Goal: Find specific page/section: Find specific page/section

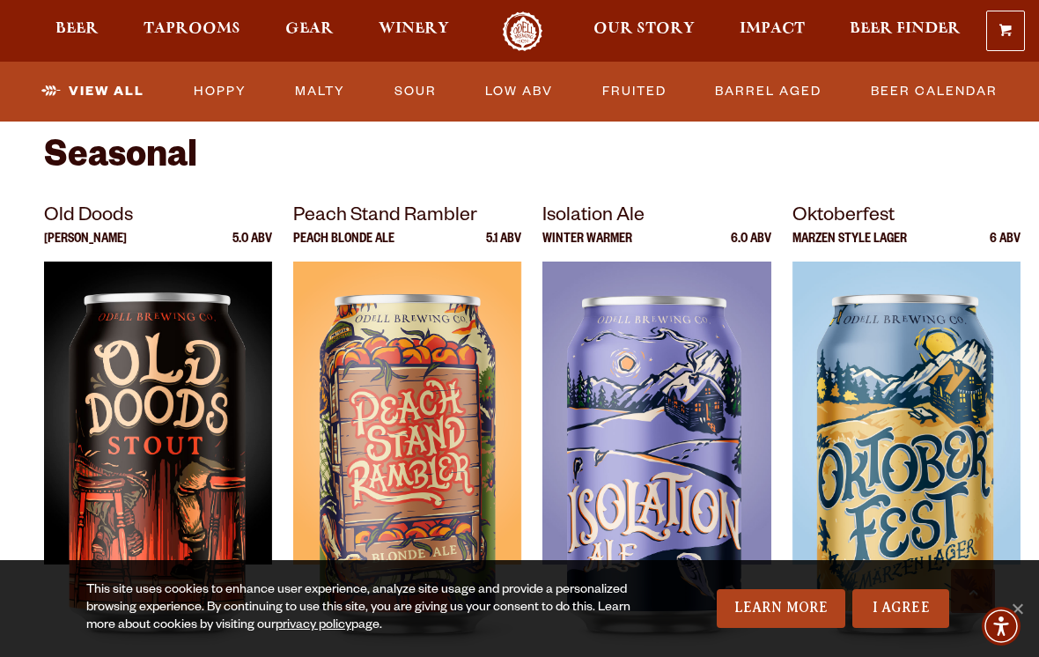
scroll to position [2378, 0]
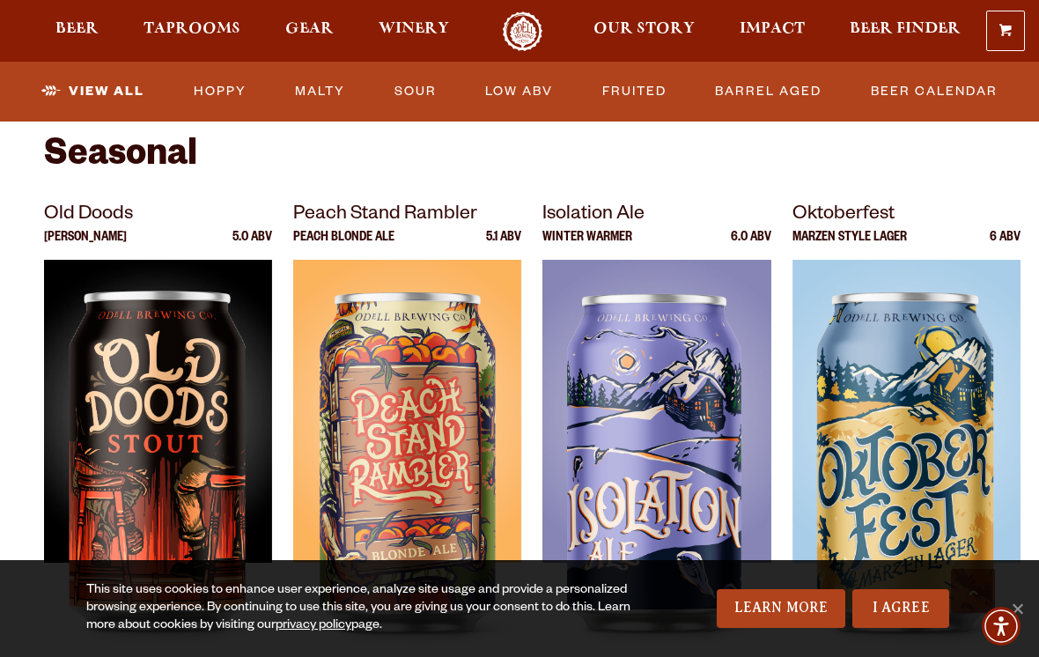
click at [872, 226] on p "Oktoberfest" at bounding box center [907, 216] width 228 height 32
click at [312, 92] on link "Malty" at bounding box center [320, 91] width 64 height 41
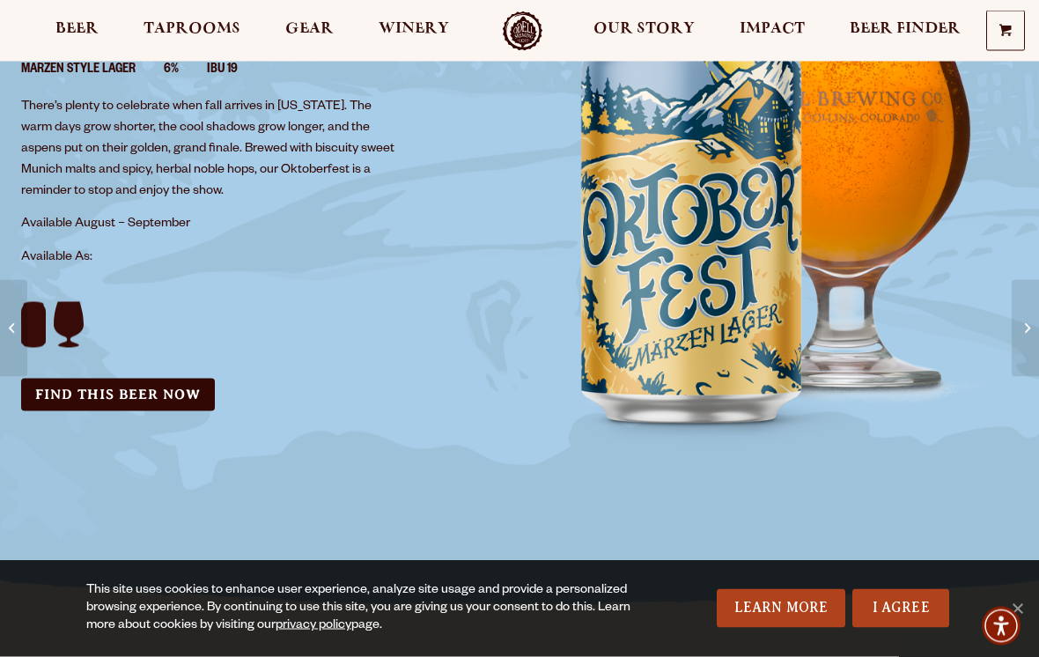
scroll to position [242, 0]
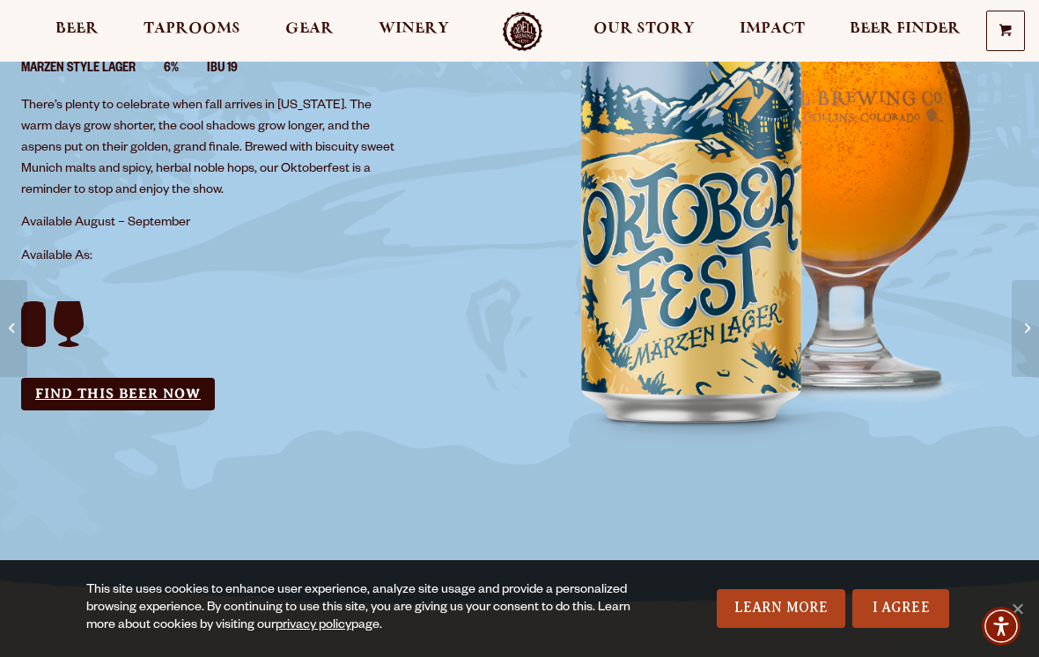
click at [116, 397] on link "Find this Beer Now" at bounding box center [118, 394] width 194 height 33
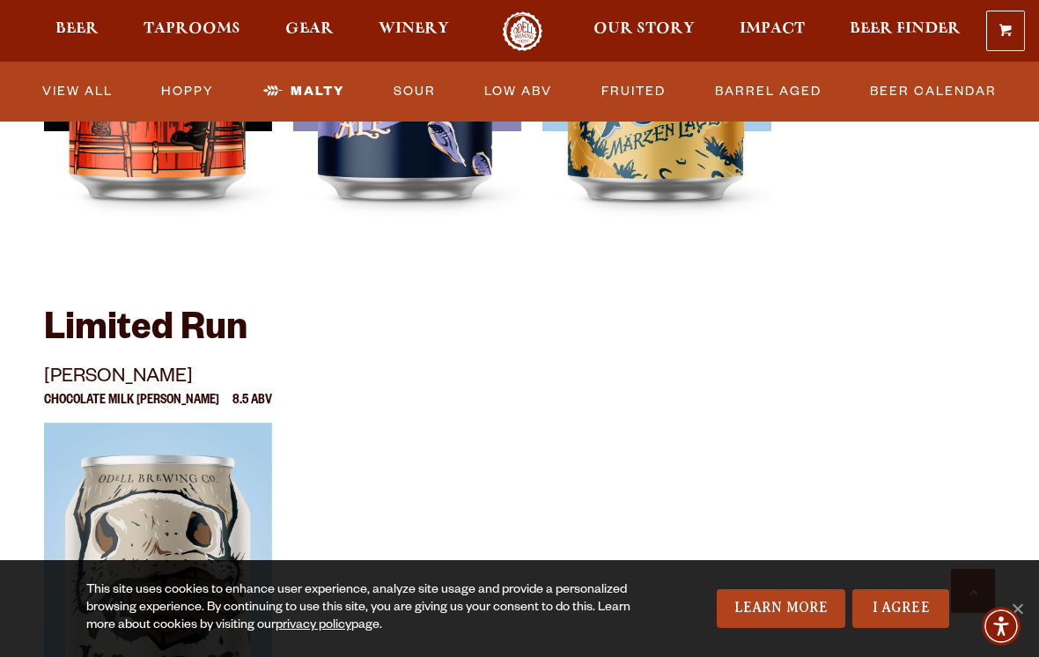
scroll to position [1563, 0]
